Goal: Task Accomplishment & Management: Complete application form

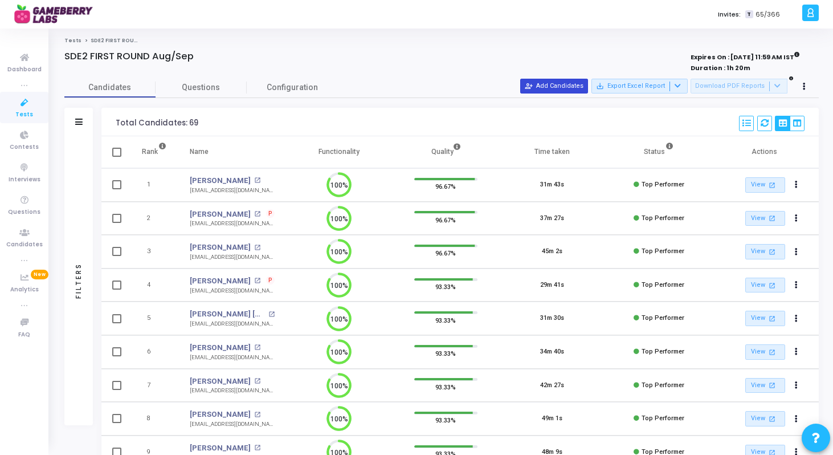
click at [570, 83] on button "person_add_alt Add Candidates" at bounding box center [554, 86] width 68 height 15
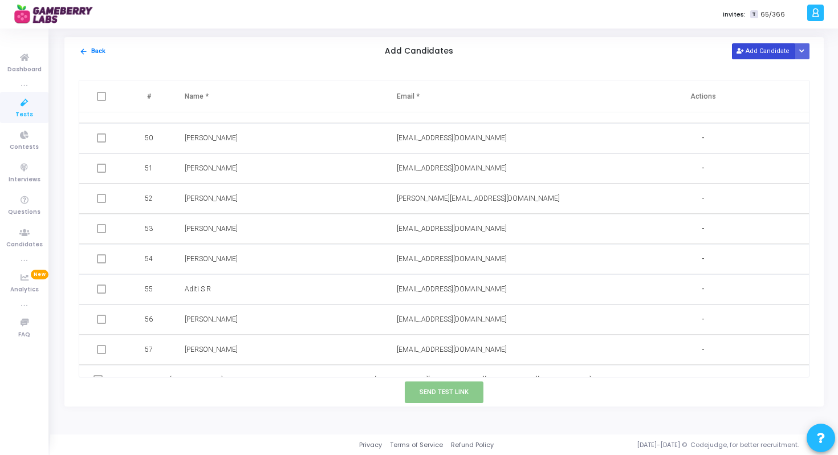
click at [751, 48] on button "Add Candidate" at bounding box center [763, 50] width 63 height 15
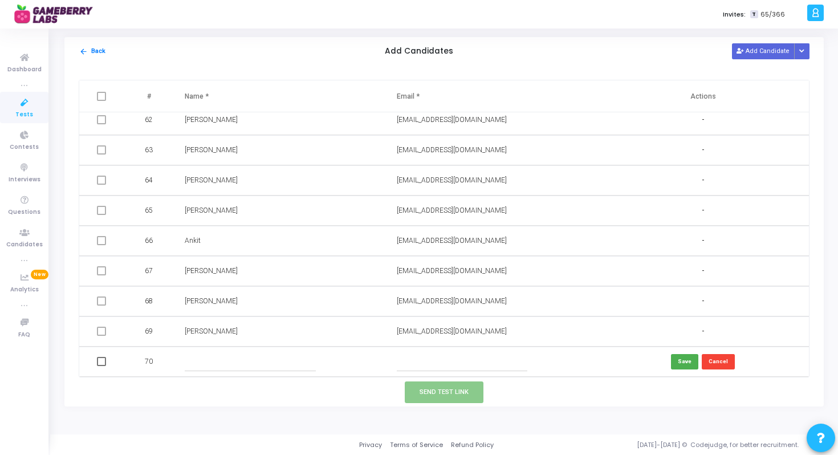
click at [440, 362] on input "text" at bounding box center [462, 361] width 130 height 19
paste input "Navneet Suryan navneetsuryan7@gmail.com"
drag, startPoint x: 438, startPoint y: 363, endPoint x: 382, endPoint y: 363, distance: 55.8
click at [382, 363] on tr "70 Navneet Suryan navneetsuryan7@gmail.com Save Cancel" at bounding box center [443, 361] width 729 height 30
type input "navneetsuryan7@gmail.com"
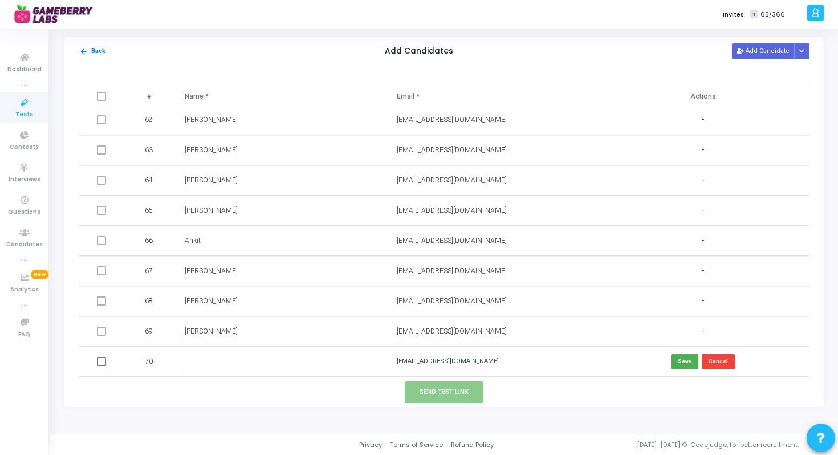
click at [250, 362] on input "text" at bounding box center [250, 361] width 130 height 19
paste input "Navneet Suryan"
type input "Navneet Suryan"
click at [687, 364] on button "Save" at bounding box center [684, 361] width 27 height 15
click at [100, 362] on span at bounding box center [101, 361] width 9 height 9
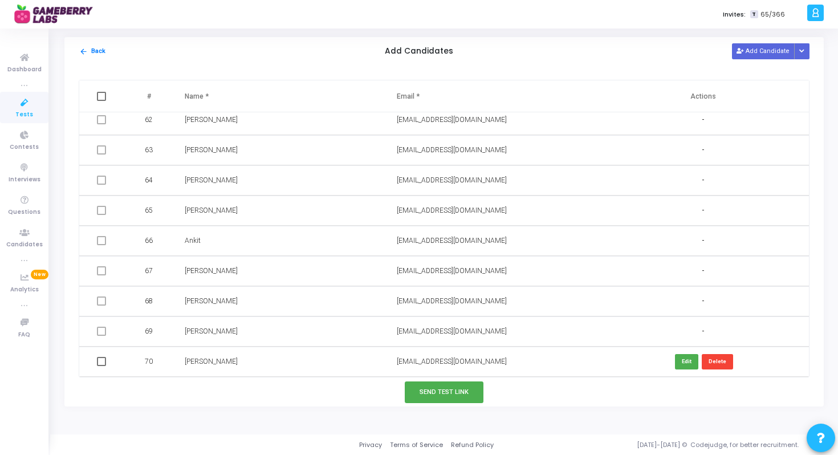
click at [101, 366] on input "checkbox" at bounding box center [101, 366] width 1 height 1
checkbox input "true"
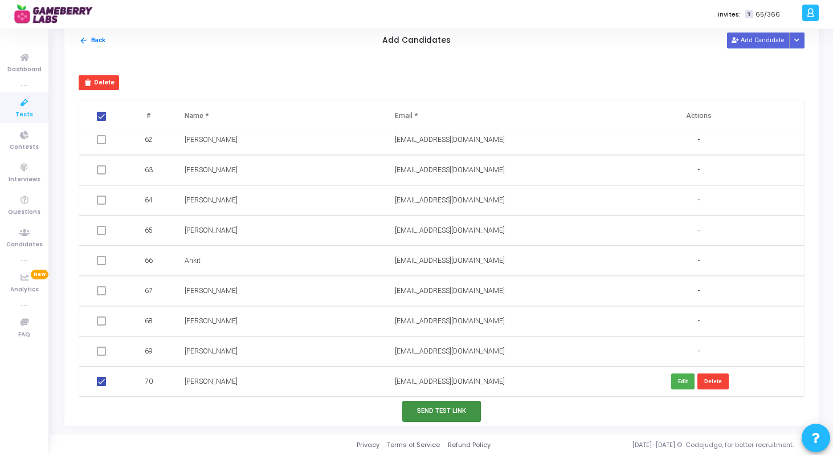
click at [451, 414] on button "Send Test Link" at bounding box center [441, 411] width 79 height 21
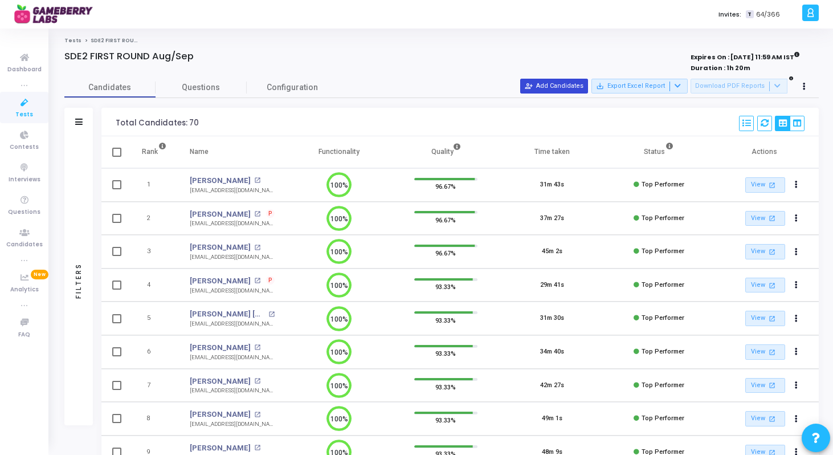
click at [559, 84] on button "person_add_alt Add Candidates" at bounding box center [554, 86] width 68 height 15
